Goal: Information Seeking & Learning: Learn about a topic

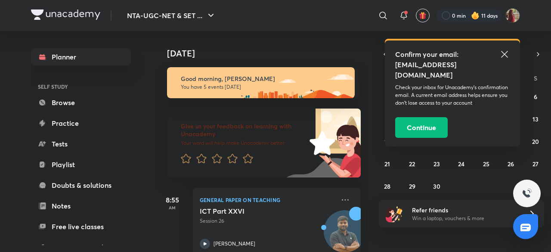
click at [505, 56] on icon at bounding box center [504, 54] width 10 height 10
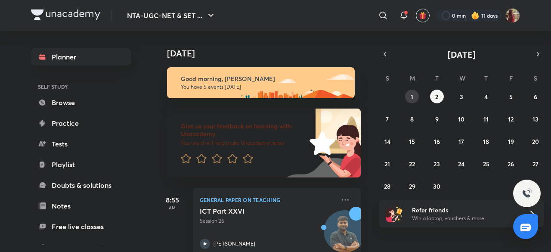
click at [413, 96] on button "1" at bounding box center [412, 96] width 14 height 14
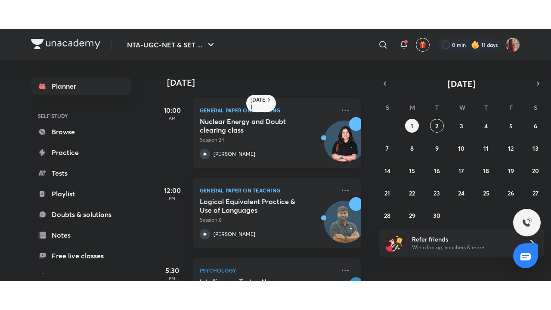
scroll to position [61, 0]
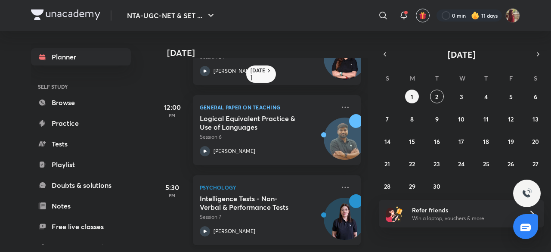
click at [206, 226] on icon at bounding box center [205, 231] width 10 height 10
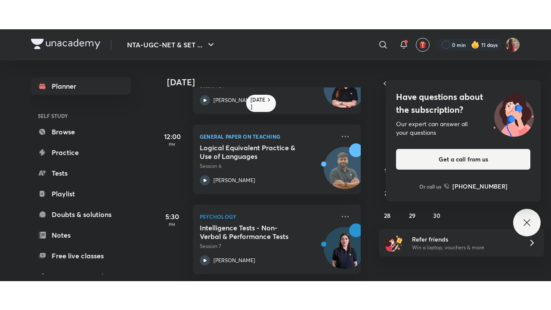
scroll to position [3, 0]
